Goal: Task Accomplishment & Management: Manage account settings

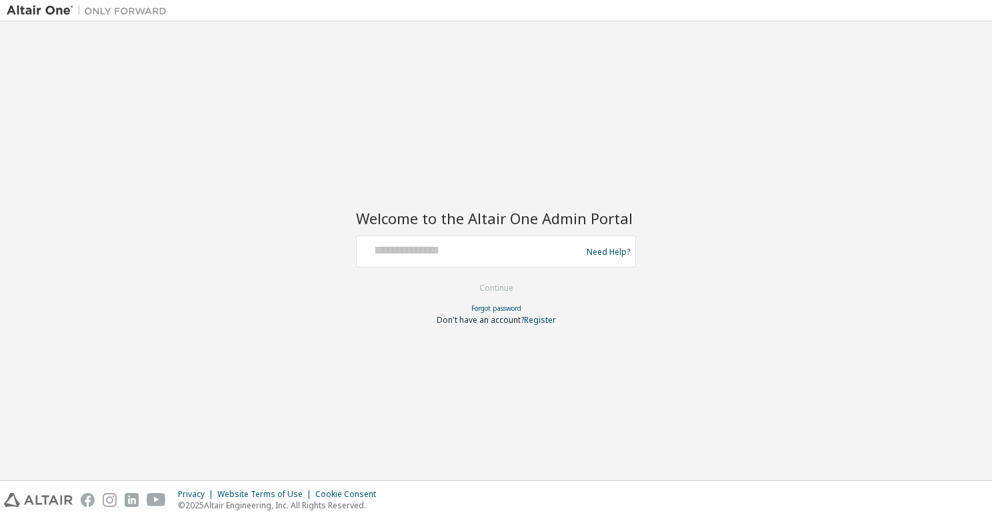
click at [407, 263] on div at bounding box center [471, 251] width 218 height 25
click at [412, 239] on input "text" at bounding box center [471, 248] width 218 height 19
type input "**********"
click at [485, 283] on button "Continue" at bounding box center [496, 288] width 62 height 20
click at [440, 247] on input "text" at bounding box center [471, 248] width 218 height 19
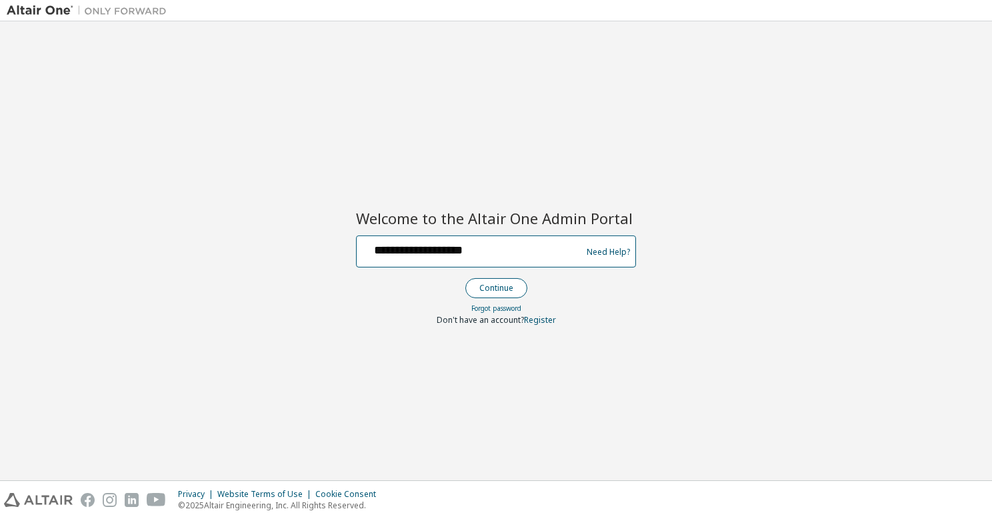
type input "**********"
click at [486, 282] on button "Continue" at bounding box center [496, 288] width 62 height 20
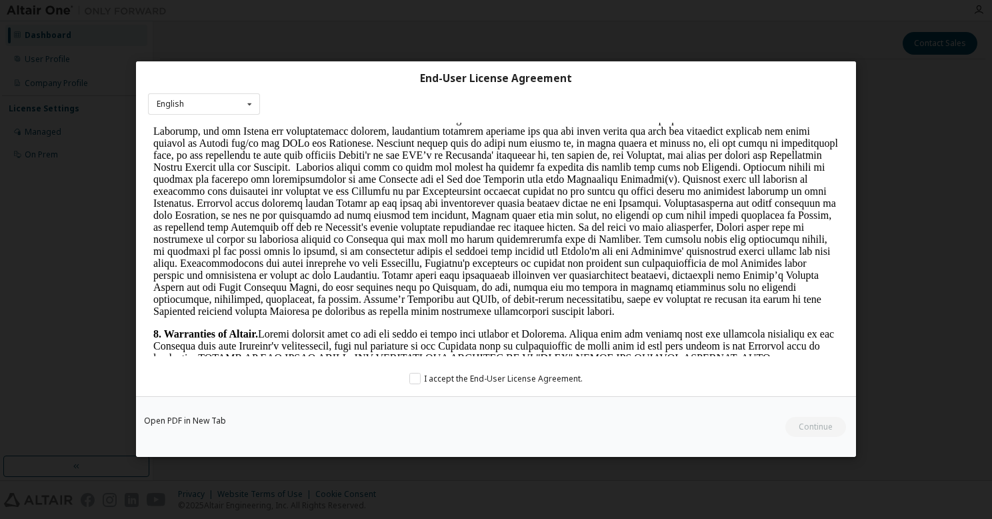
scroll to position [1334, 0]
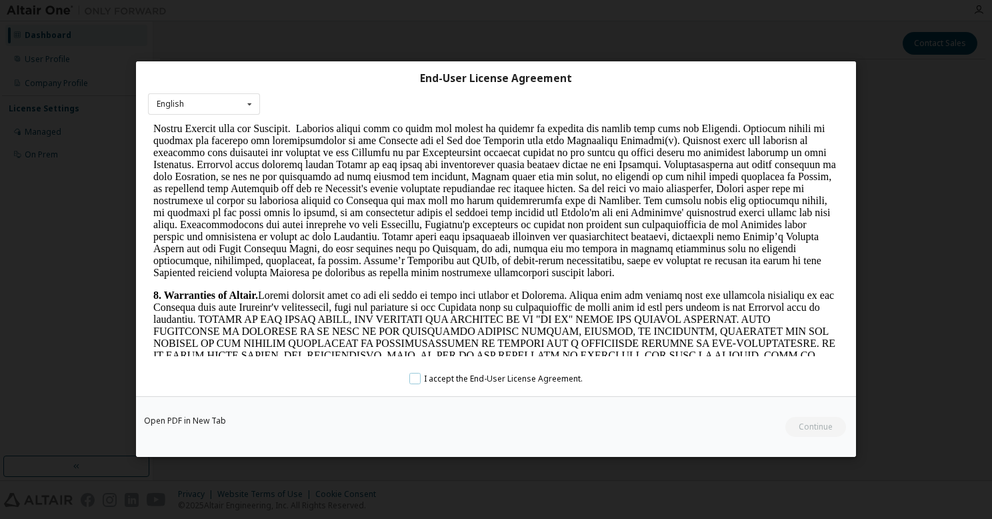
click at [415, 377] on label "I accept the End-User License Agreement." at bounding box center [495, 378] width 173 height 11
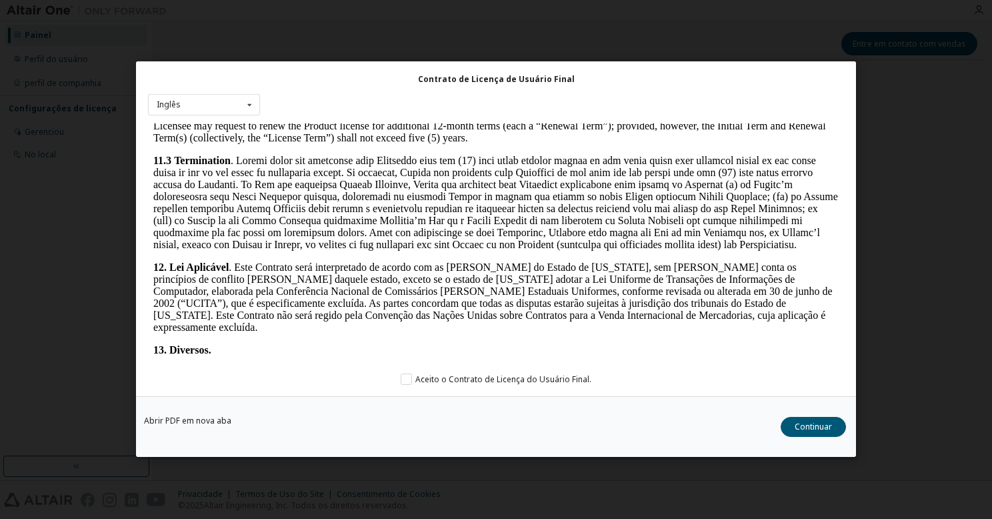
scroll to position [2225, 0]
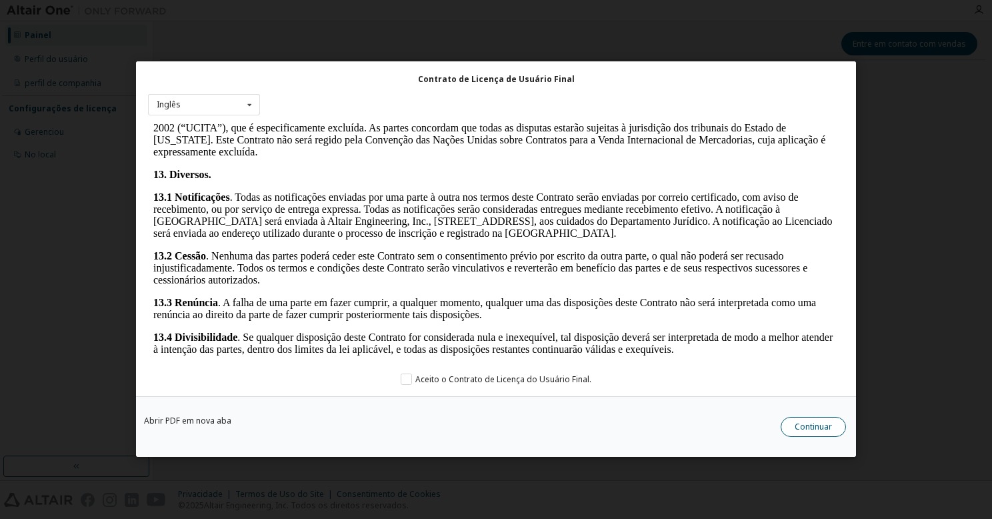
click at [798, 432] on button "Continuar" at bounding box center [813, 427] width 65 height 20
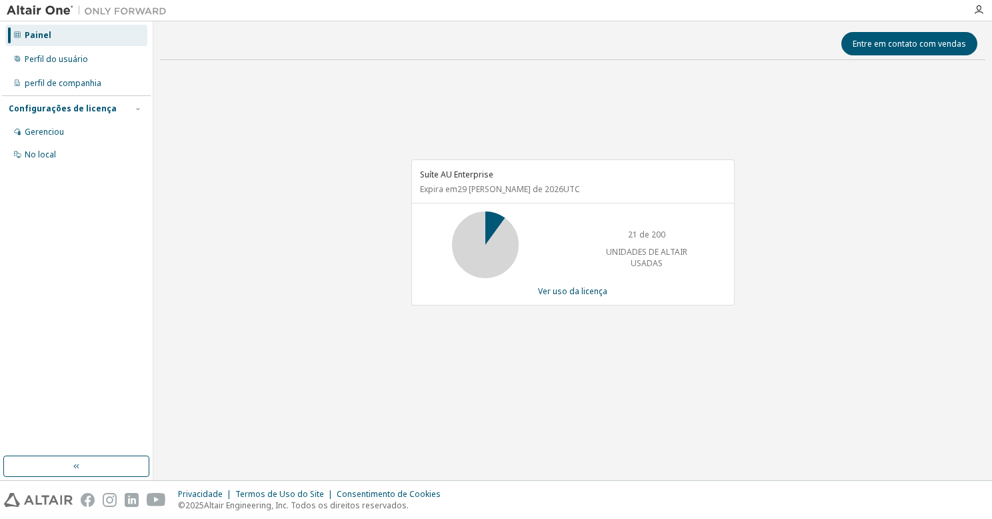
click at [43, 33] on font "Painel" at bounding box center [38, 34] width 27 height 11
click at [36, 139] on div "Gerenciou" at bounding box center [76, 131] width 142 height 21
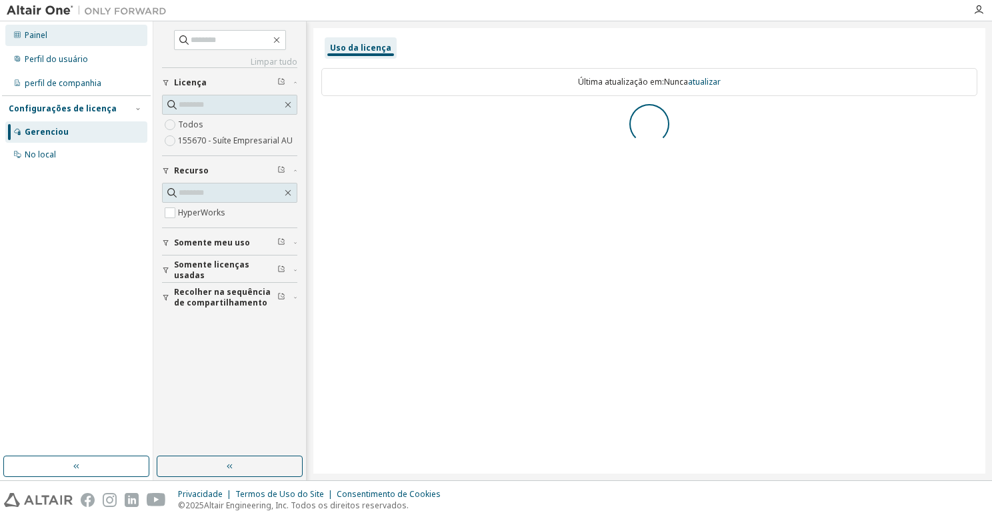
click at [42, 39] on font "Painel" at bounding box center [36, 34] width 23 height 11
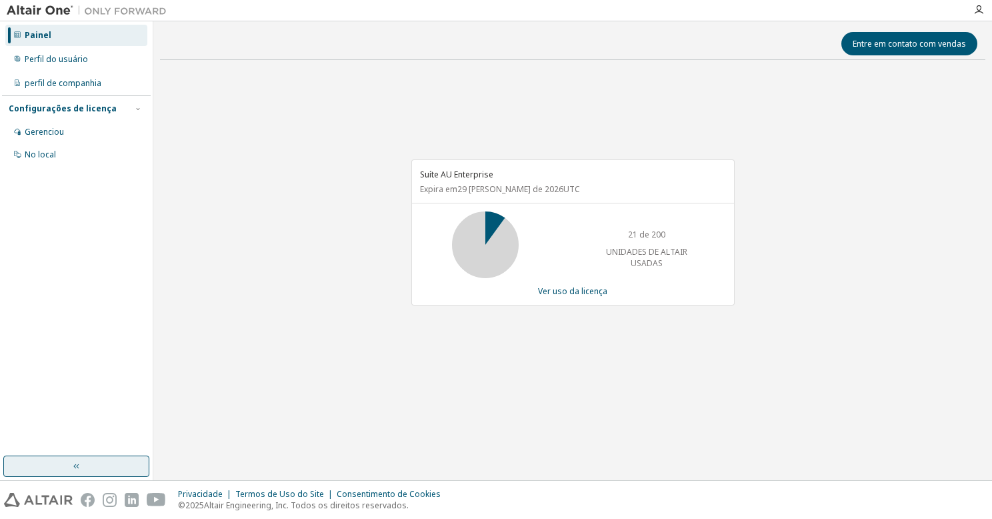
click at [74, 465] on icon "button" at bounding box center [75, 466] width 5 height 5
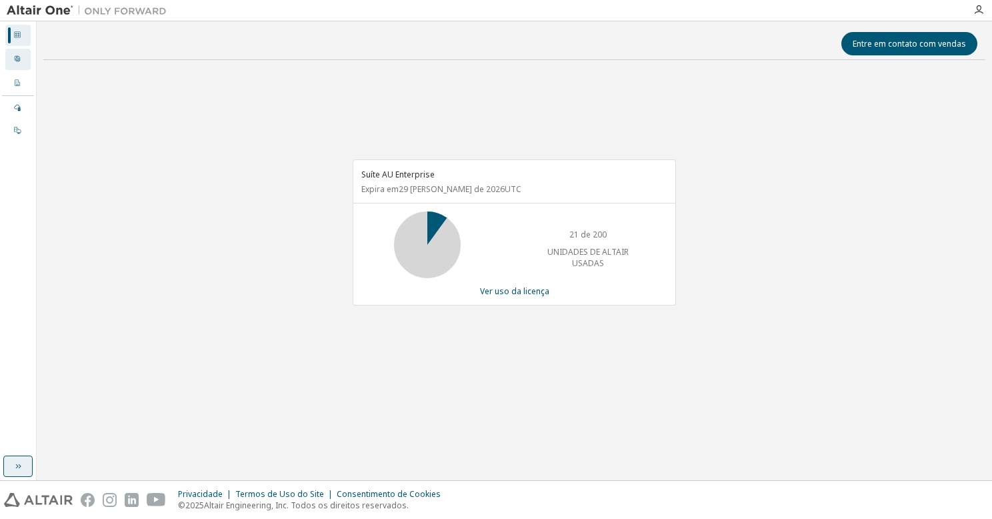
click at [16, 59] on icon at bounding box center [17, 59] width 8 height 8
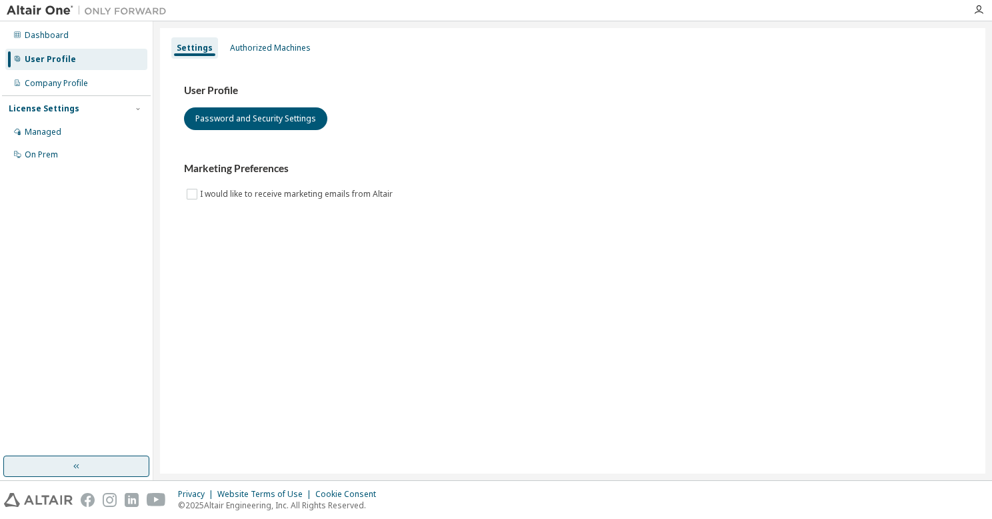
click at [75, 461] on icon "button" at bounding box center [76, 466] width 11 height 11
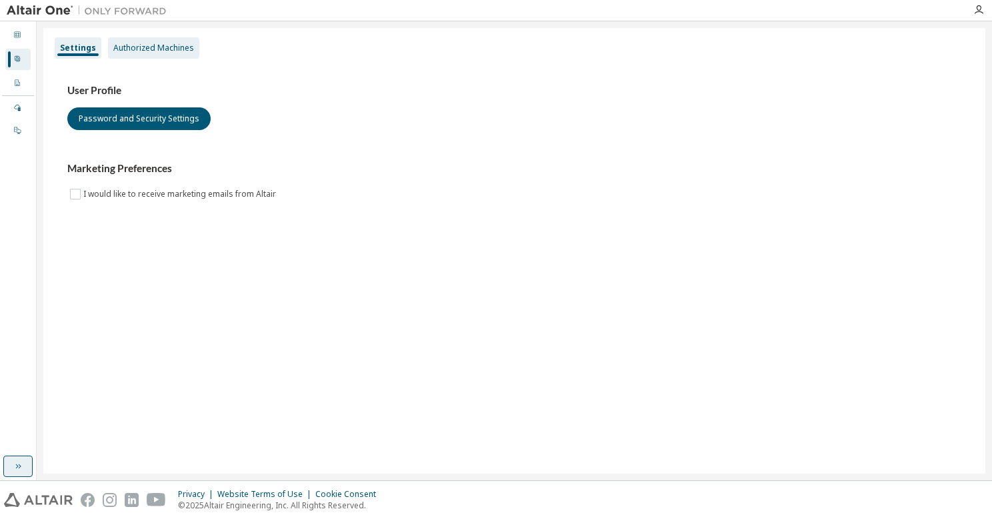
click at [157, 46] on div "Authorized Machines" at bounding box center [153, 48] width 81 height 11
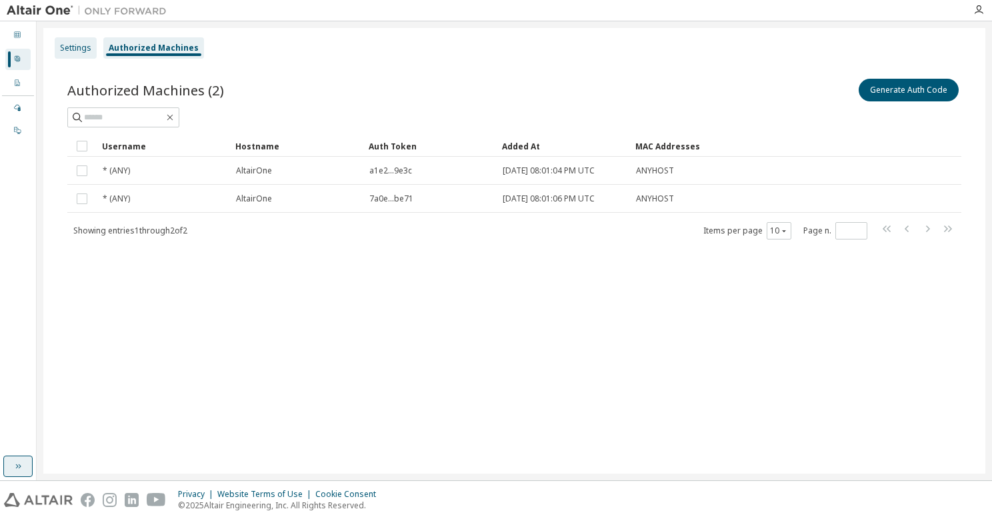
click at [75, 46] on div "Settings" at bounding box center [75, 48] width 31 height 11
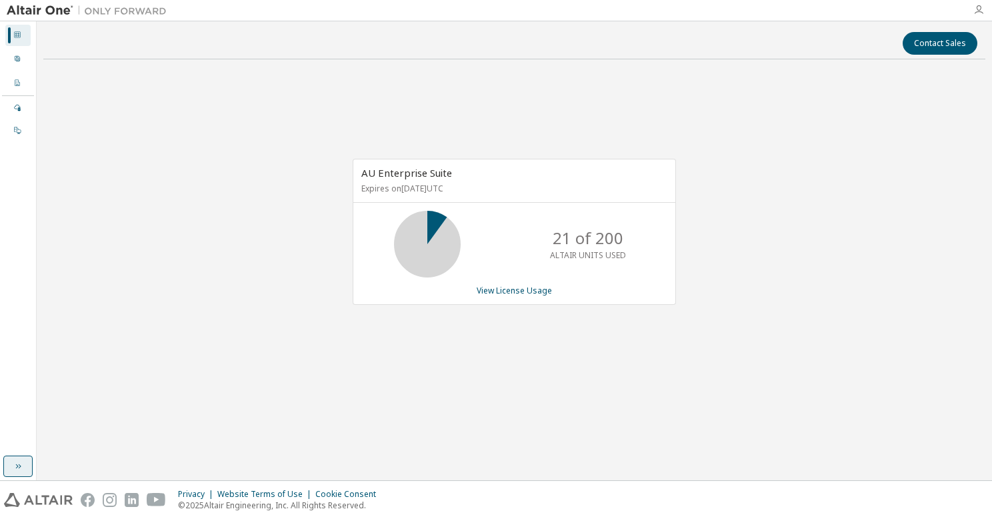
click at [976, 11] on icon "button" at bounding box center [979, 10] width 11 height 11
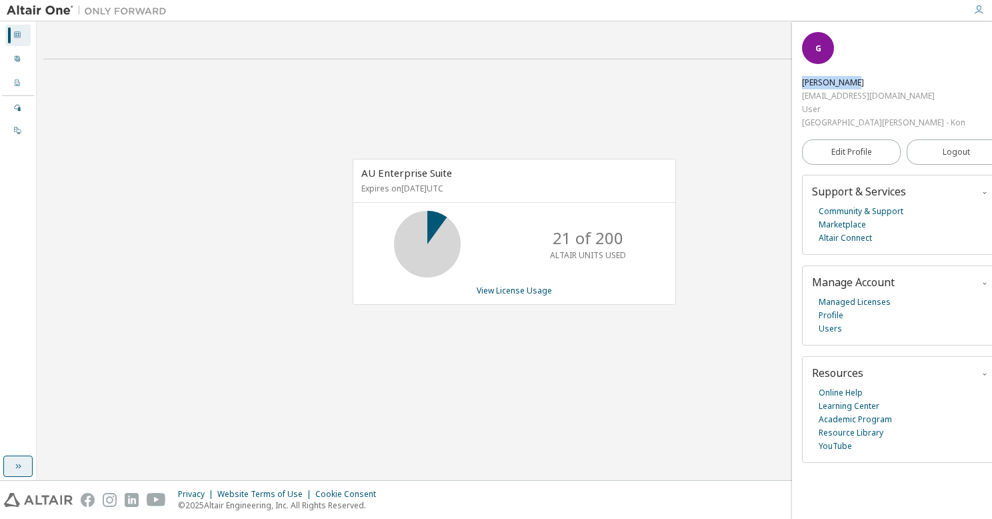
drag, startPoint x: 896, startPoint y: 46, endPoint x: 828, endPoint y: 45, distance: 68.7
click at [828, 45] on div "G [PERSON_NAME] [EMAIL_ADDRESS][DOMAIN_NAME] User [GEOGRAPHIC_DATA][PERSON_NAME…" at bounding box center [903, 80] width 203 height 97
click at [976, 15] on div at bounding box center [979, 10] width 27 height 20
click at [11, 51] on div "User Profile" at bounding box center [17, 59] width 25 height 21
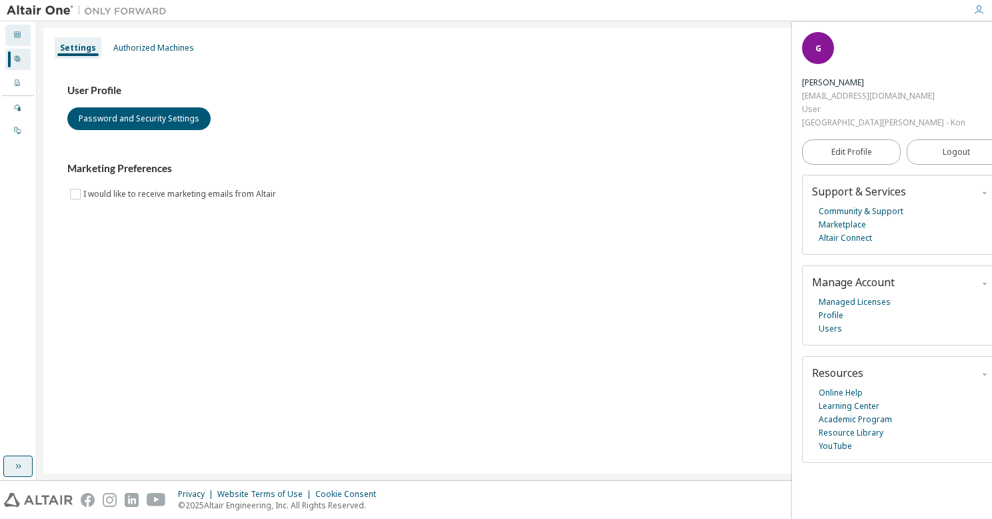
click at [11, 33] on div "Dashboard" at bounding box center [17, 35] width 25 height 21
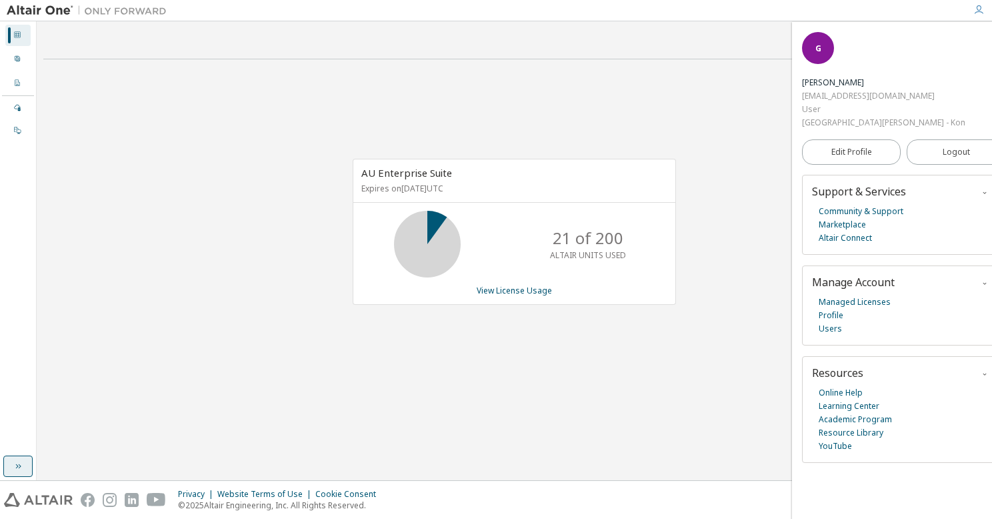
click at [728, 55] on div "Contact Sales AU Enterprise Suite Expires on May 29, 2026 UTC 21 of 200 ALTAIR …" at bounding box center [514, 250] width 942 height 445
click at [45, 6] on img at bounding box center [90, 10] width 167 height 13
click at [100, 20] on div at bounding box center [86, 10] width 173 height 21
click at [106, 9] on img at bounding box center [90, 10] width 167 height 13
click at [11, 36] on div "Dashboard" at bounding box center [17, 35] width 25 height 21
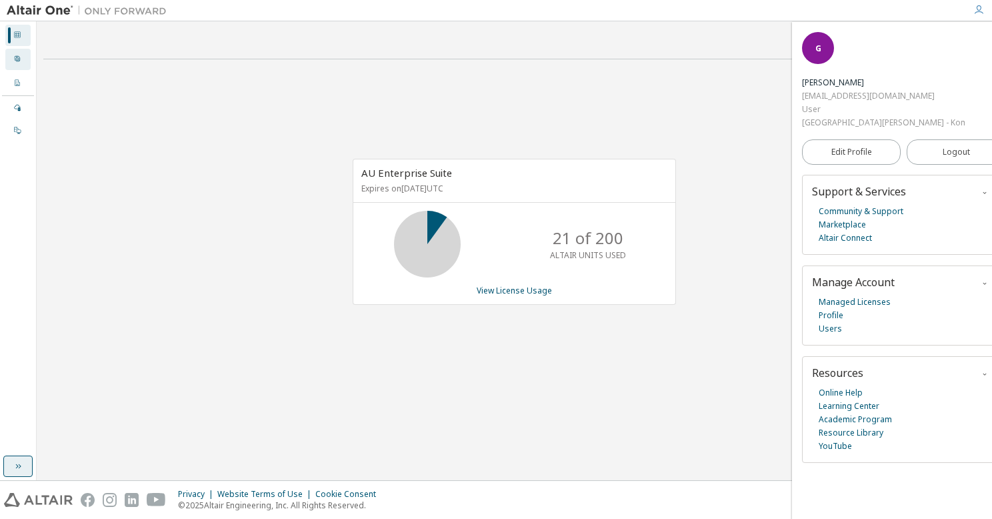
click at [11, 66] on div "User Profile" at bounding box center [17, 59] width 25 height 21
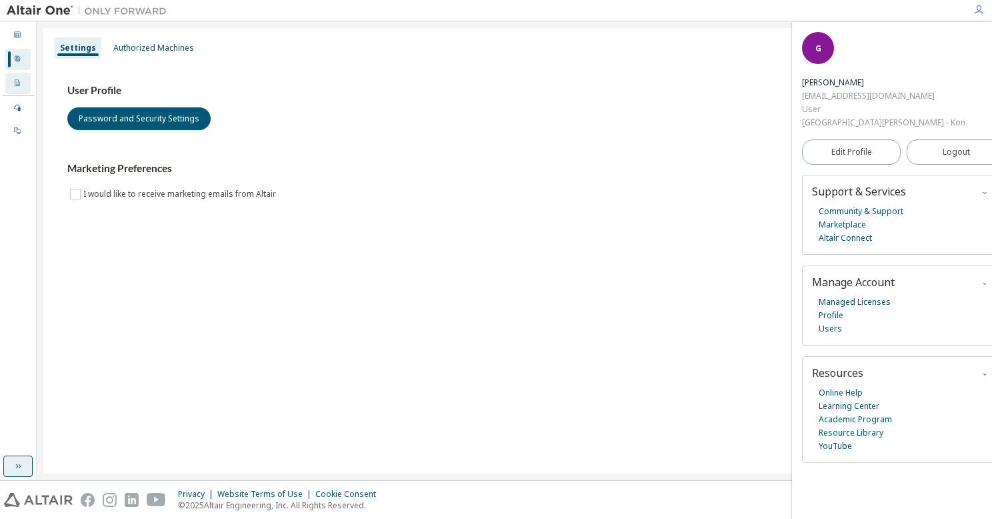
click at [12, 83] on div "Company Profile" at bounding box center [17, 83] width 25 height 21
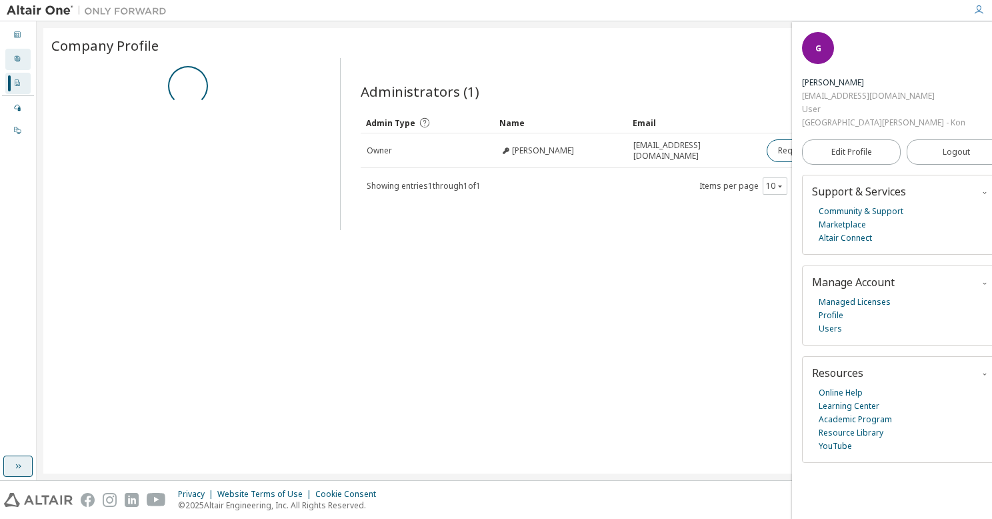
click at [24, 53] on div "User Profile" at bounding box center [17, 59] width 25 height 21
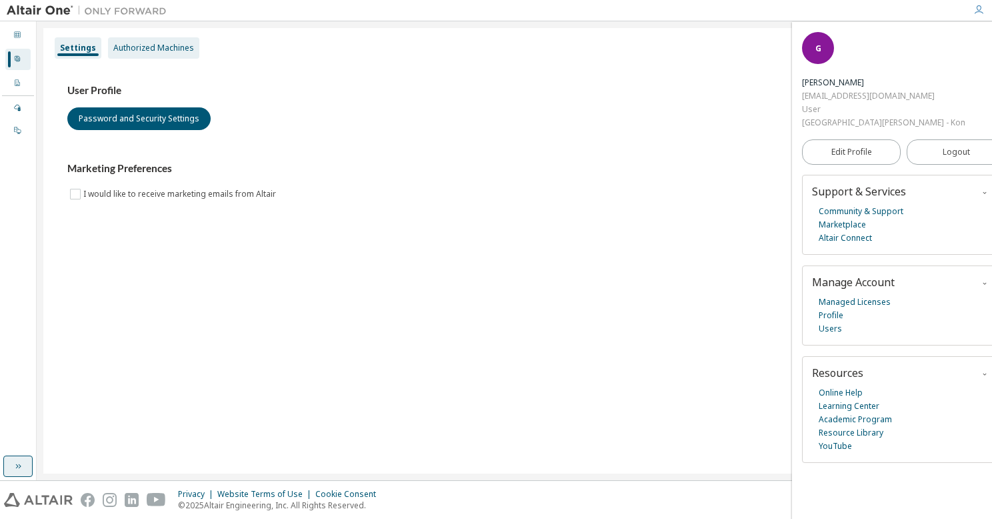
click at [131, 53] on div "Authorized Machines" at bounding box center [153, 48] width 81 height 11
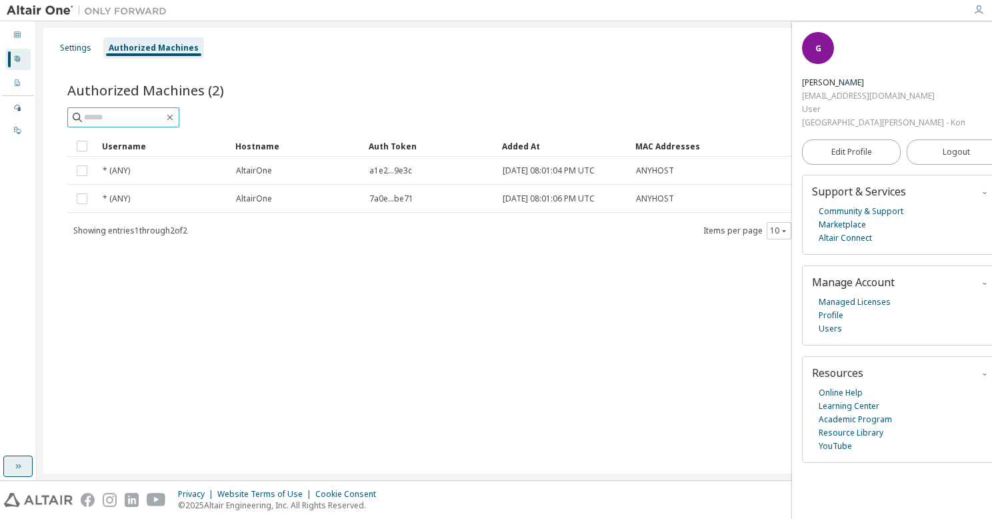
click at [133, 113] on input "text" at bounding box center [124, 117] width 80 height 13
click at [771, 230] on button "10" at bounding box center [779, 230] width 18 height 11
click at [129, 142] on div "Username" at bounding box center [163, 145] width 123 height 21
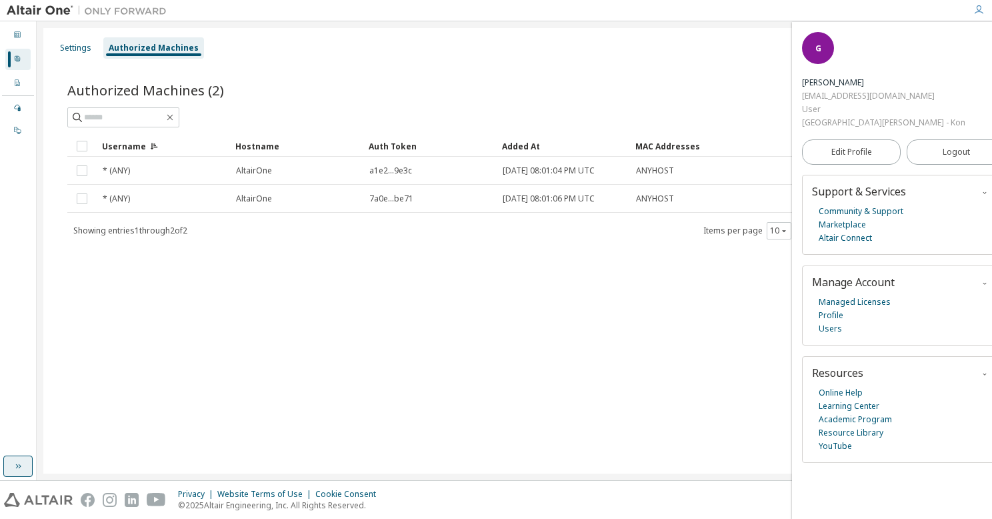
click at [129, 142] on div "Username" at bounding box center [163, 145] width 123 height 21
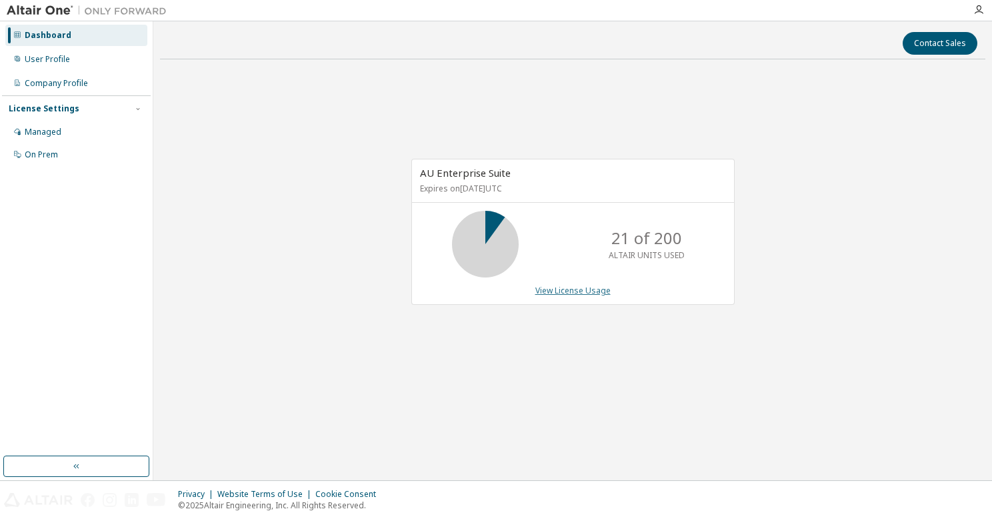
click at [559, 291] on link "View License Usage" at bounding box center [572, 290] width 75 height 11
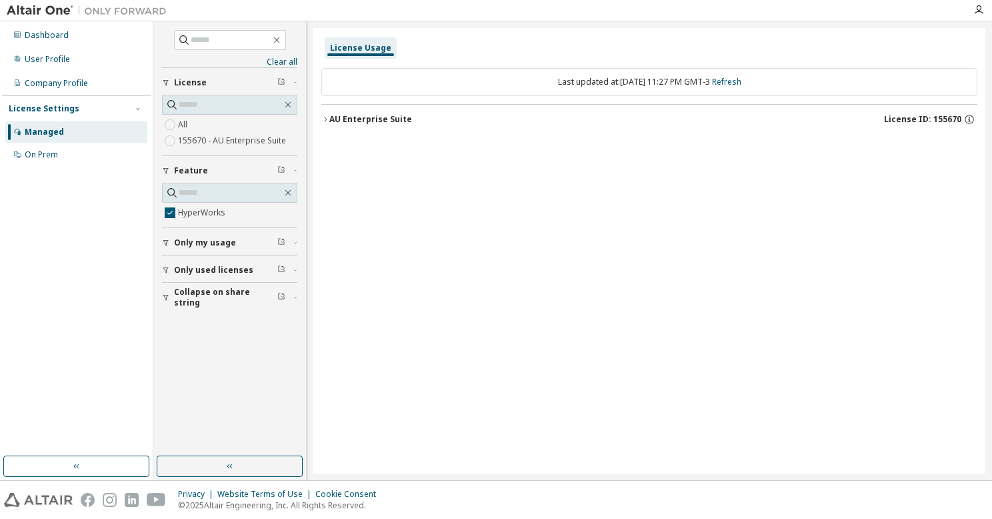
click at [191, 453] on div "Clear all Collapse on share string Only used licenses Only my usage Feature Hyp…" at bounding box center [229, 238] width 149 height 431
click at [190, 461] on button "button" at bounding box center [230, 465] width 146 height 21
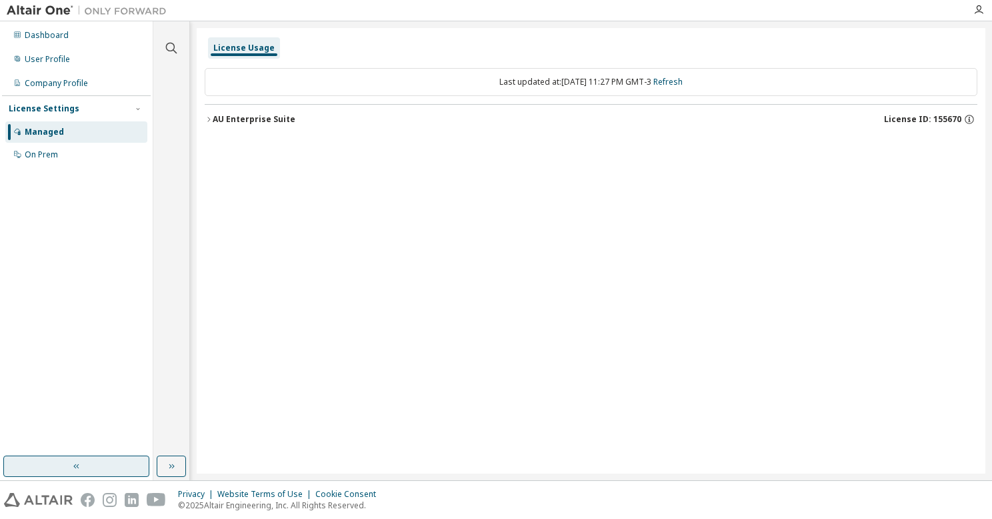
click at [121, 459] on button "button" at bounding box center [76, 465] width 146 height 21
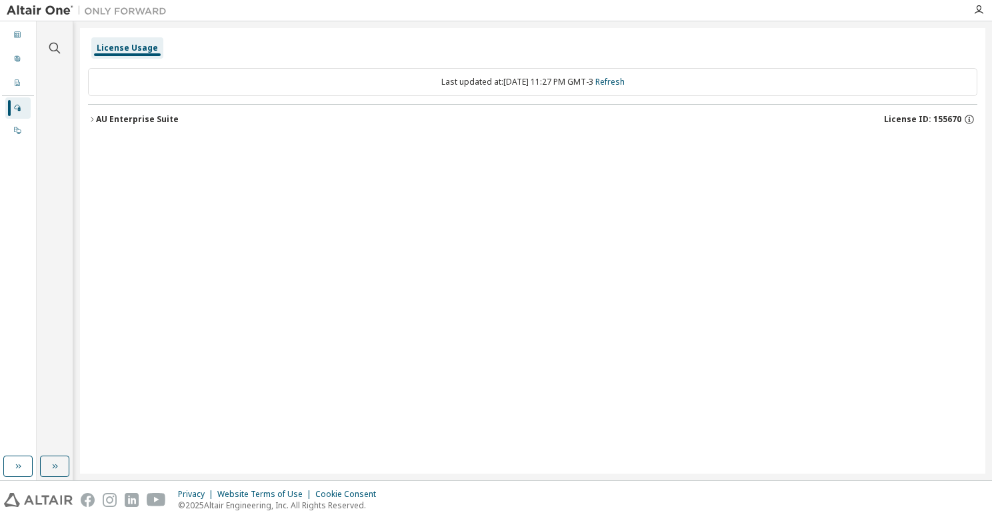
click at [51, 9] on img at bounding box center [90, 10] width 167 height 13
click at [49, 503] on img at bounding box center [38, 500] width 69 height 14
